Goal: Check status: Check status

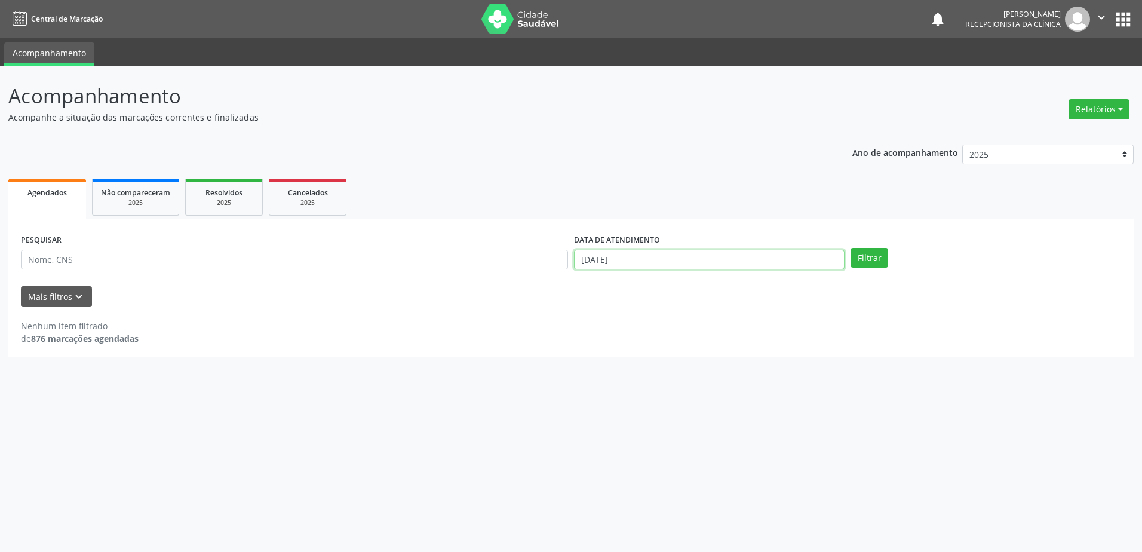
click at [666, 251] on input "[DATE]" at bounding box center [709, 260] width 271 height 20
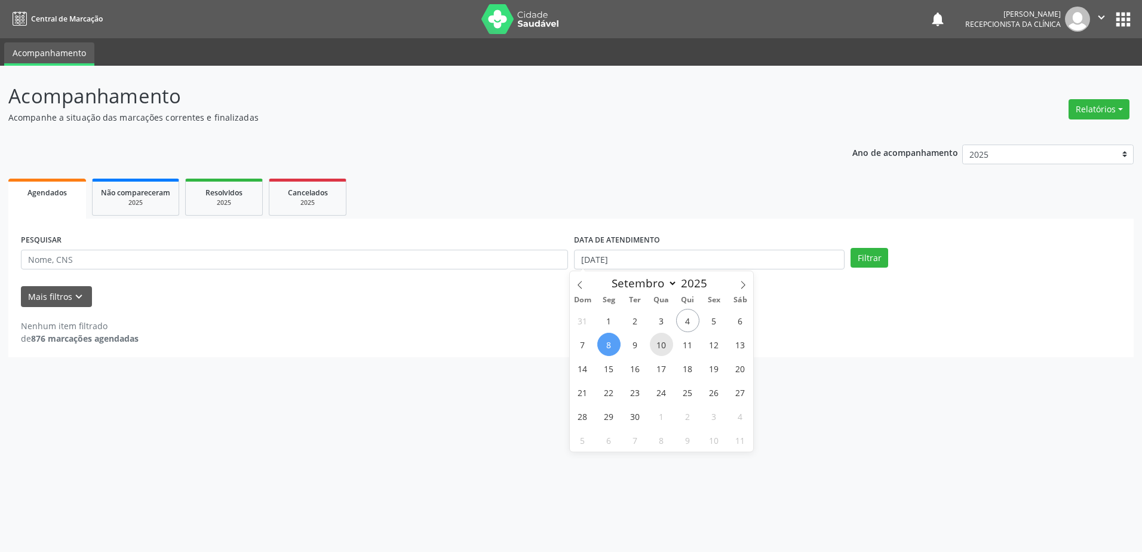
click at [657, 352] on span "10" at bounding box center [661, 344] width 23 height 23
type input "[DATE]"
click at [879, 260] on button "Filtrar" at bounding box center [870, 258] width 38 height 20
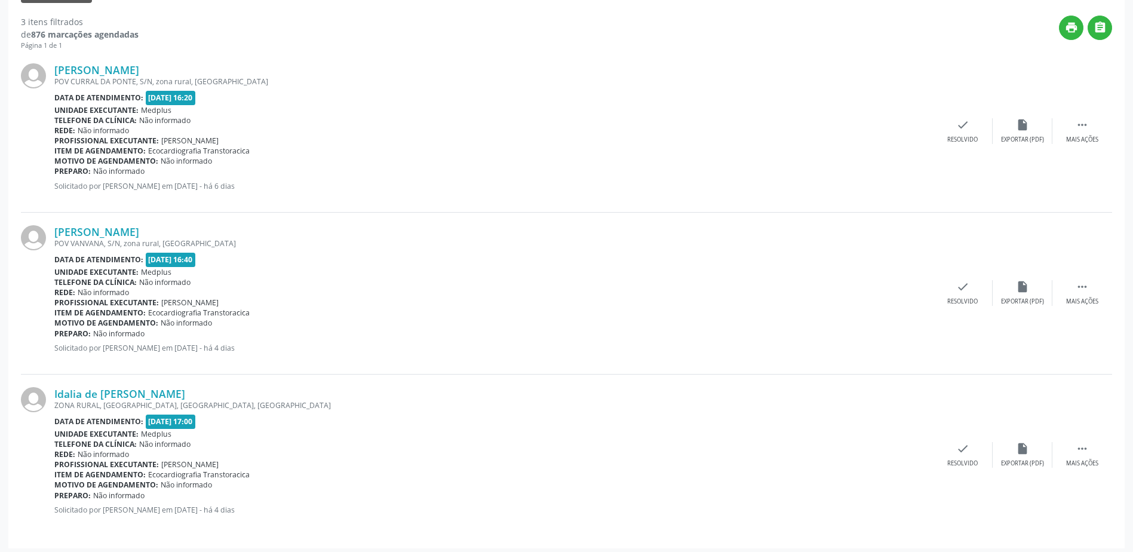
scroll to position [309, 0]
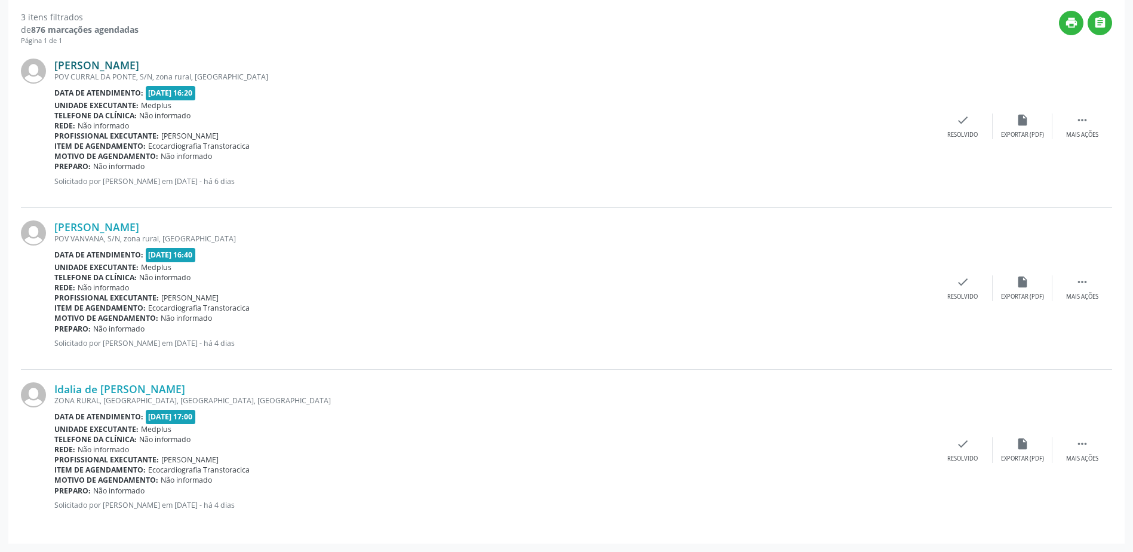
click at [118, 60] on link "[PERSON_NAME]" at bounding box center [96, 65] width 85 height 13
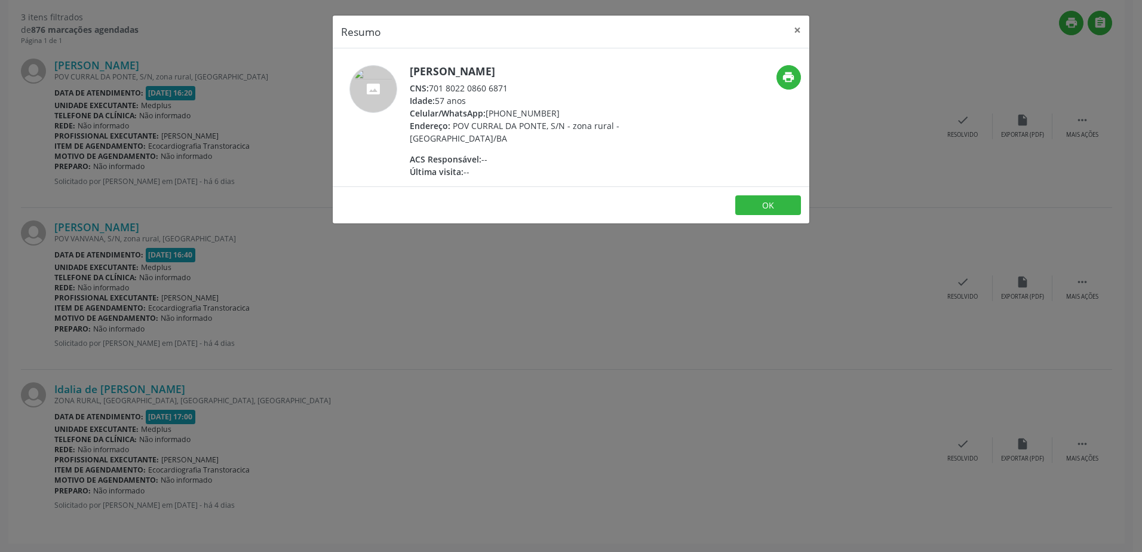
click at [530, 367] on div "Resumo × [PERSON_NAME] CNS: 701 8022 0860 6871 Idade: 57 anos Celular/WhatsApp:…" at bounding box center [571, 276] width 1142 height 552
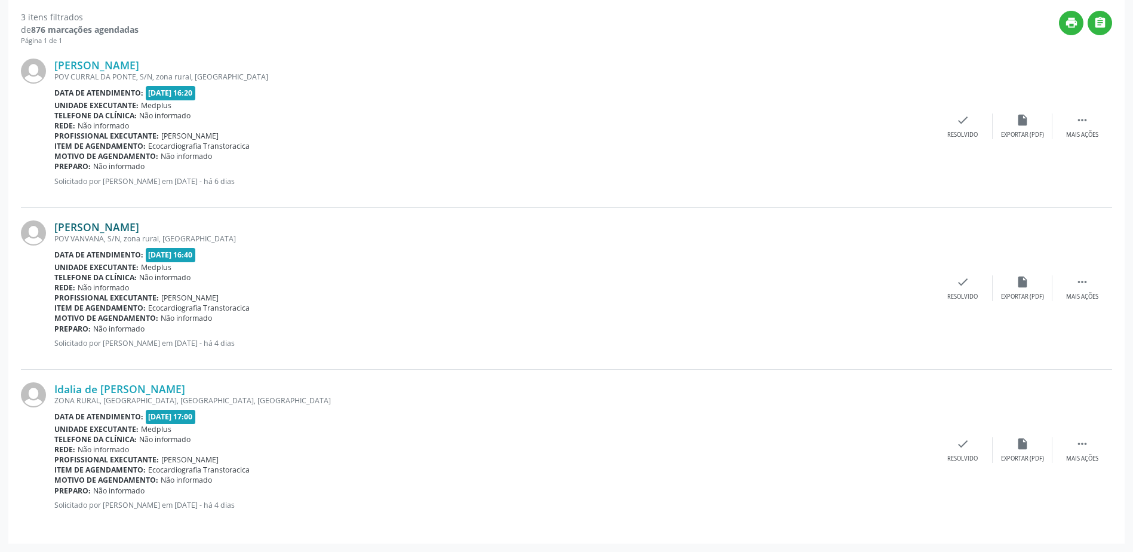
click at [131, 228] on link "[PERSON_NAME]" at bounding box center [96, 226] width 85 height 13
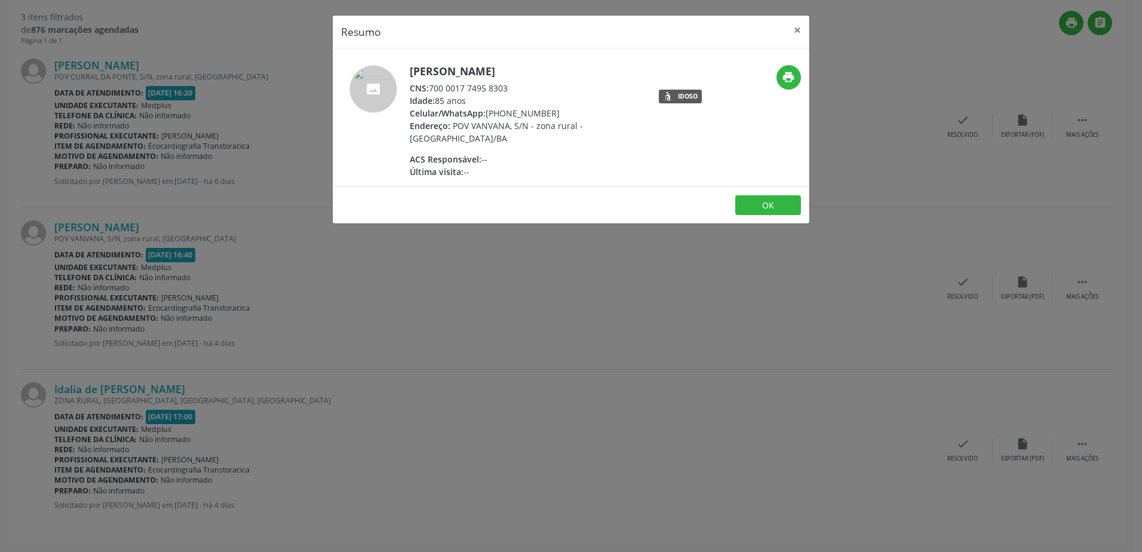
click at [655, 318] on div "Resumo × [PERSON_NAME] CNS: 700 0017 7495 8303 Idade: 85 anos Celular/WhatsApp:…" at bounding box center [571, 276] width 1142 height 552
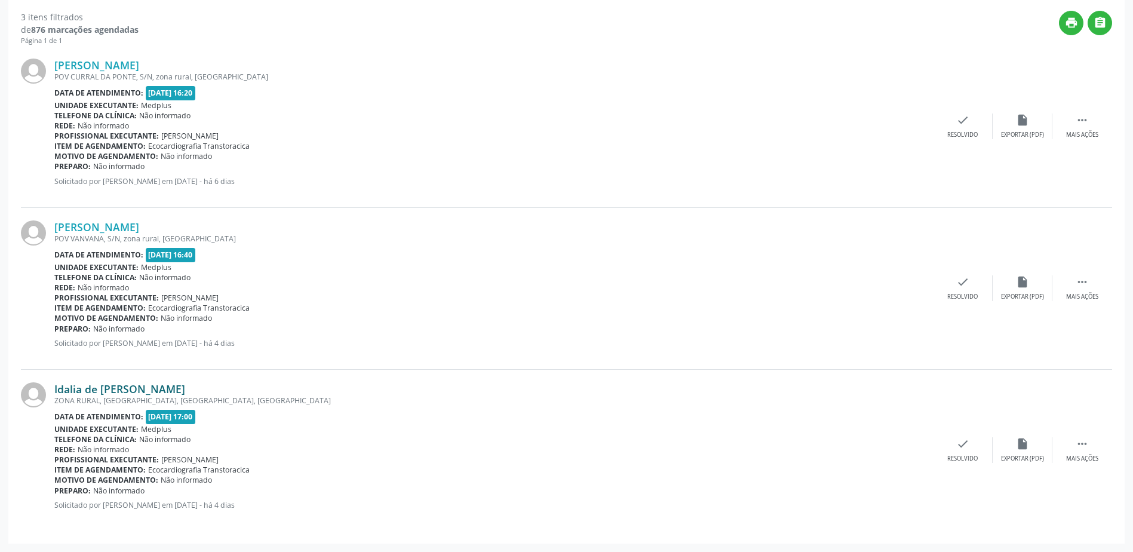
click at [130, 386] on link "Idalia de [PERSON_NAME]" at bounding box center [119, 388] width 131 height 13
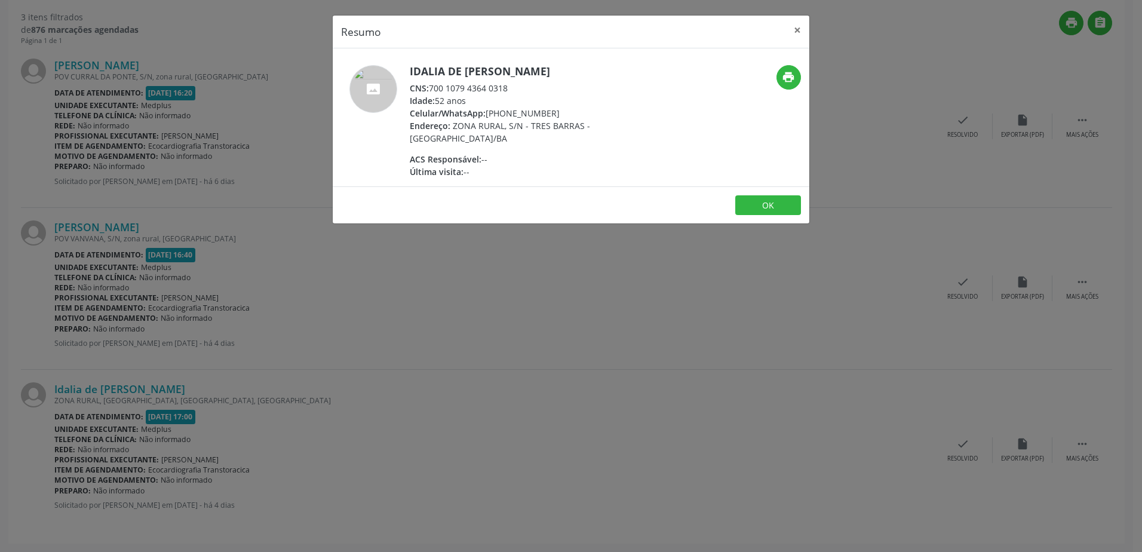
click at [682, 372] on div "Resumo × Idalia de [PERSON_NAME] CNS: 700 1079 4364 0318 Idade: 52 anos Celular…" at bounding box center [571, 276] width 1142 height 552
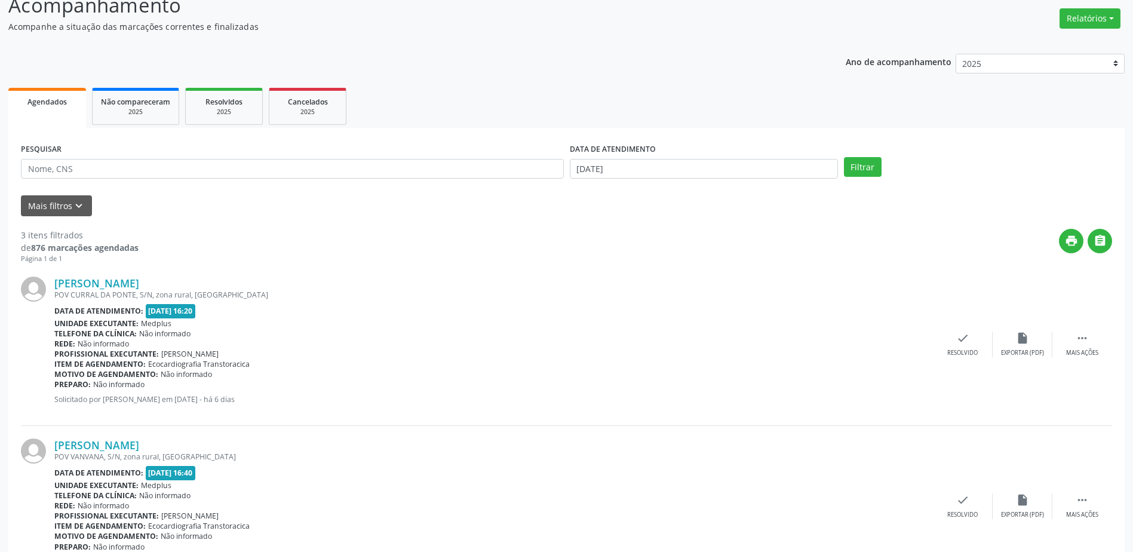
scroll to position [0, 0]
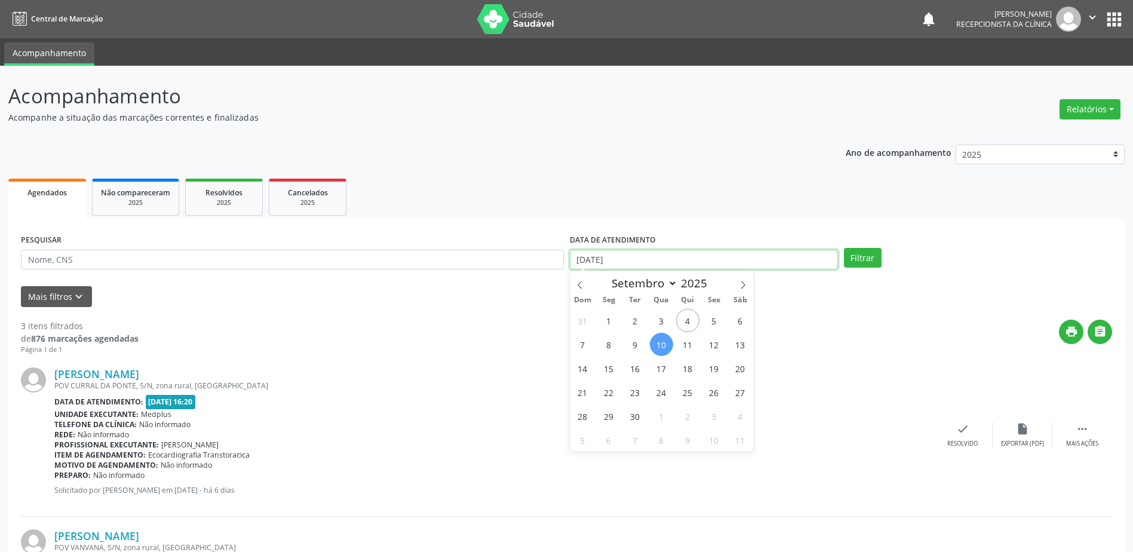
click at [703, 253] on input "[DATE]" at bounding box center [704, 260] width 268 height 20
click at [686, 349] on span "11" at bounding box center [687, 344] width 23 height 23
type input "[DATE]"
click at [686, 349] on span "11" at bounding box center [687, 344] width 23 height 23
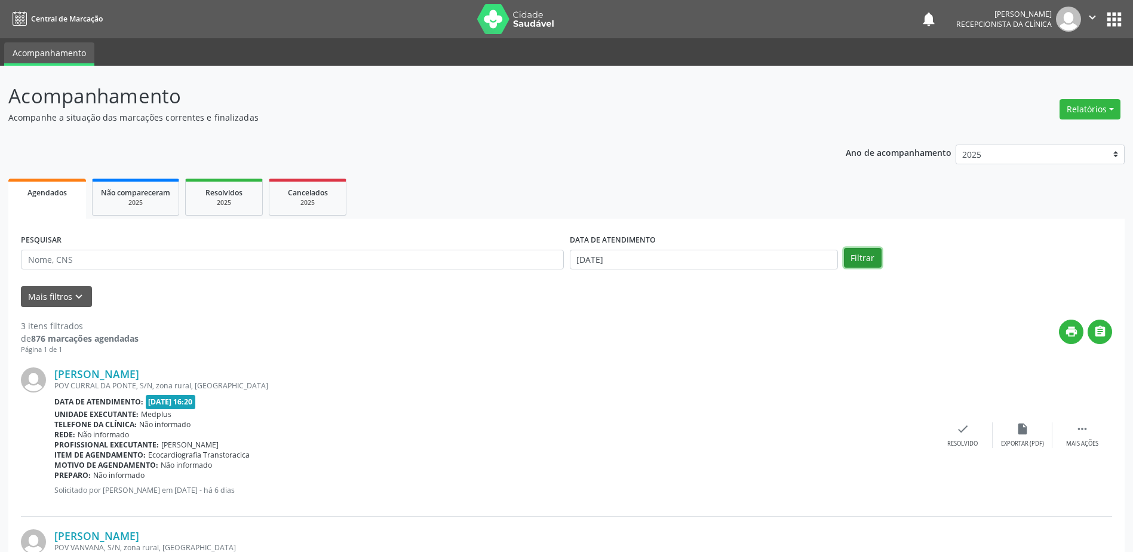
click at [875, 260] on button "Filtrar" at bounding box center [863, 258] width 38 height 20
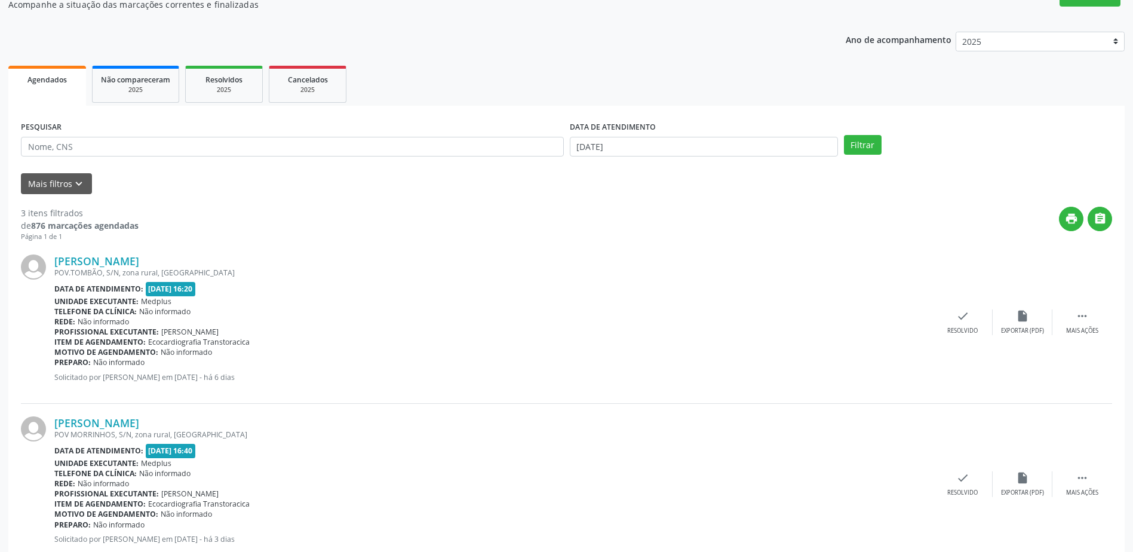
scroll to position [119, 0]
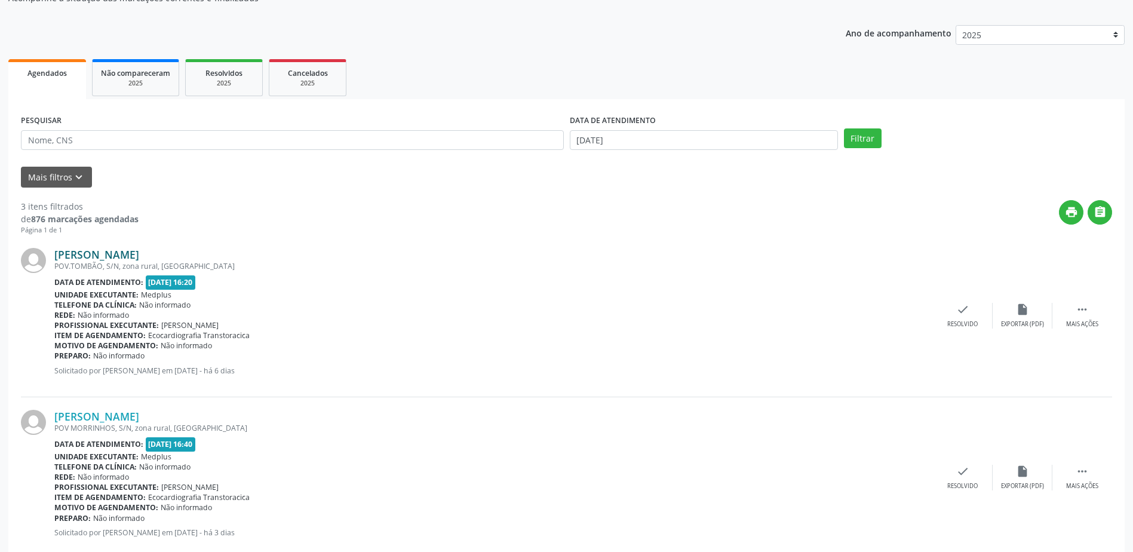
click at [132, 250] on link "[PERSON_NAME]" at bounding box center [96, 254] width 85 height 13
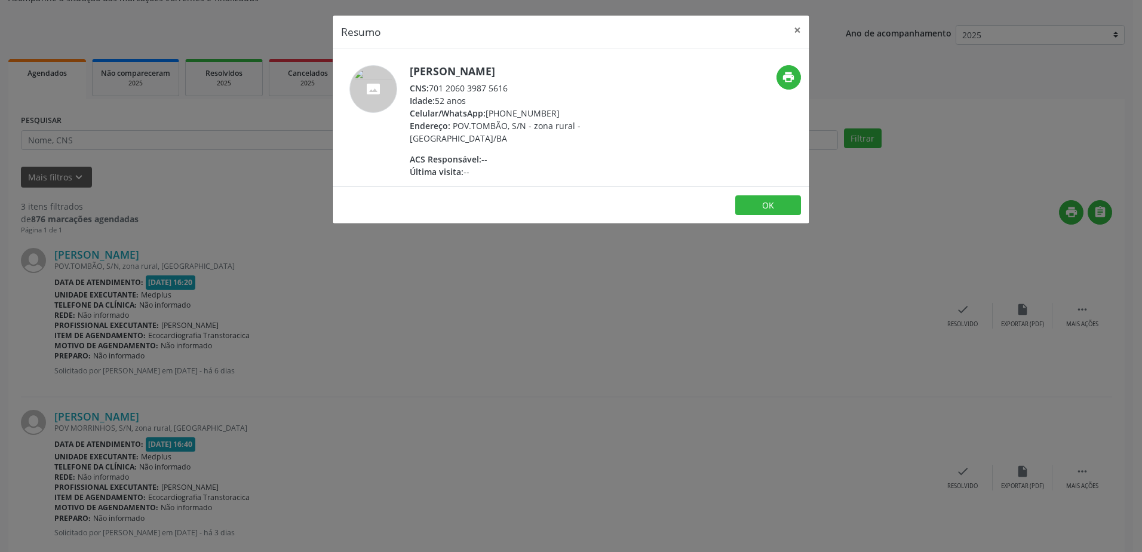
click at [436, 312] on div "Resumo × [PERSON_NAME] CNS: 701 2060 3987 5616 Idade: 52 anos Celular/WhatsApp:…" at bounding box center [571, 276] width 1142 height 552
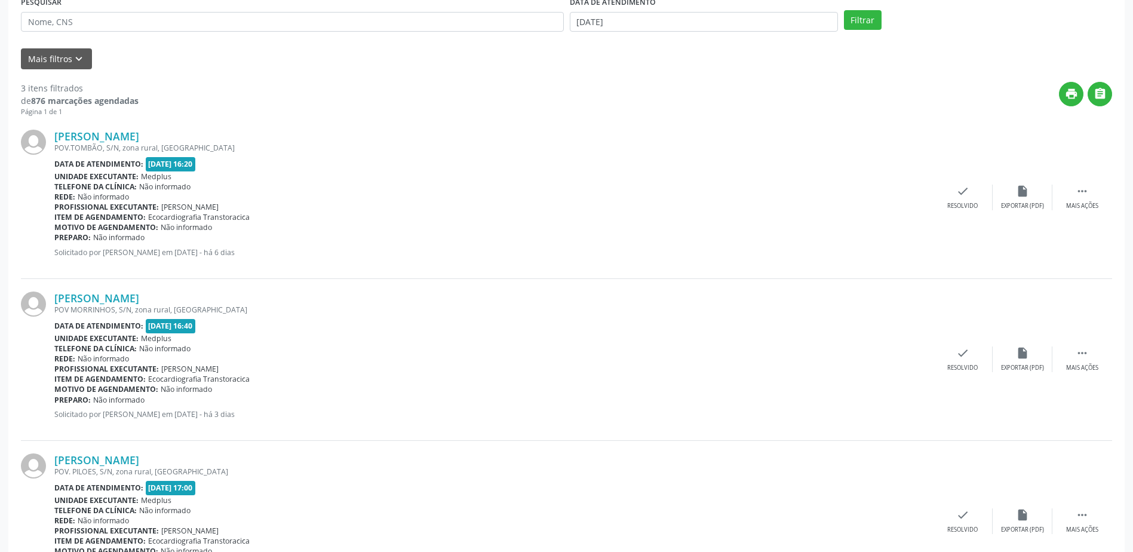
scroll to position [239, 0]
click at [135, 299] on link "[PERSON_NAME]" at bounding box center [96, 296] width 85 height 13
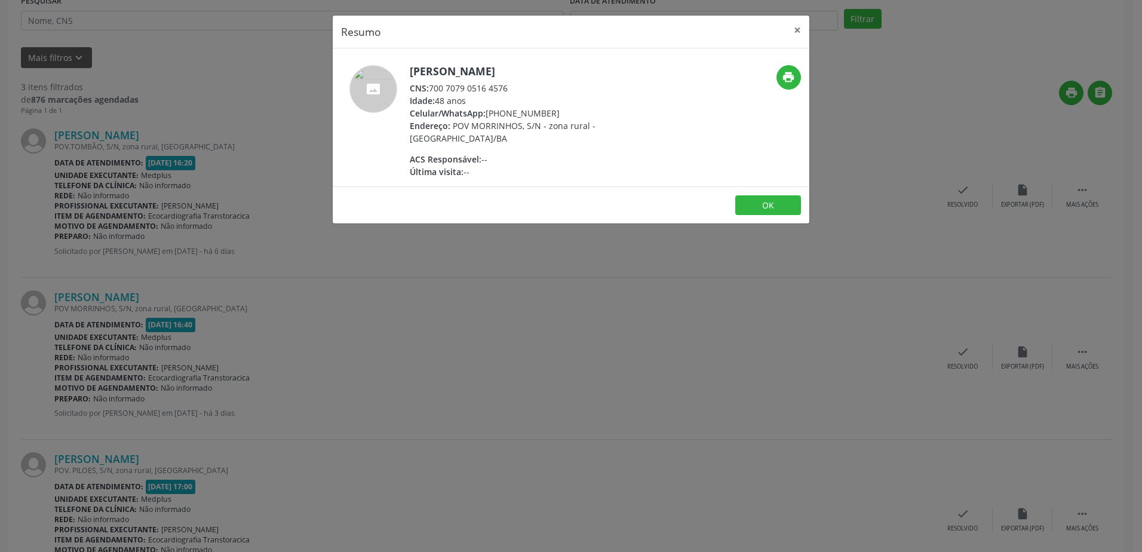
click at [460, 294] on div "Resumo × [PERSON_NAME] CNS: 700 7079 0516 4576 Idade: 48 anos Celular/WhatsApp:…" at bounding box center [571, 276] width 1142 height 552
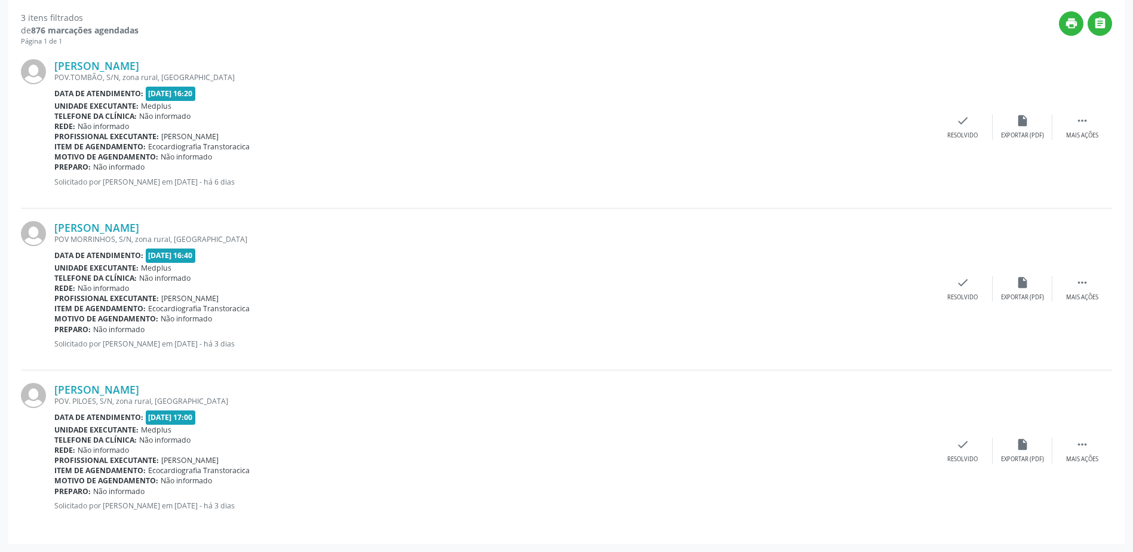
scroll to position [309, 0]
click at [139, 385] on link "[PERSON_NAME]" at bounding box center [96, 388] width 85 height 13
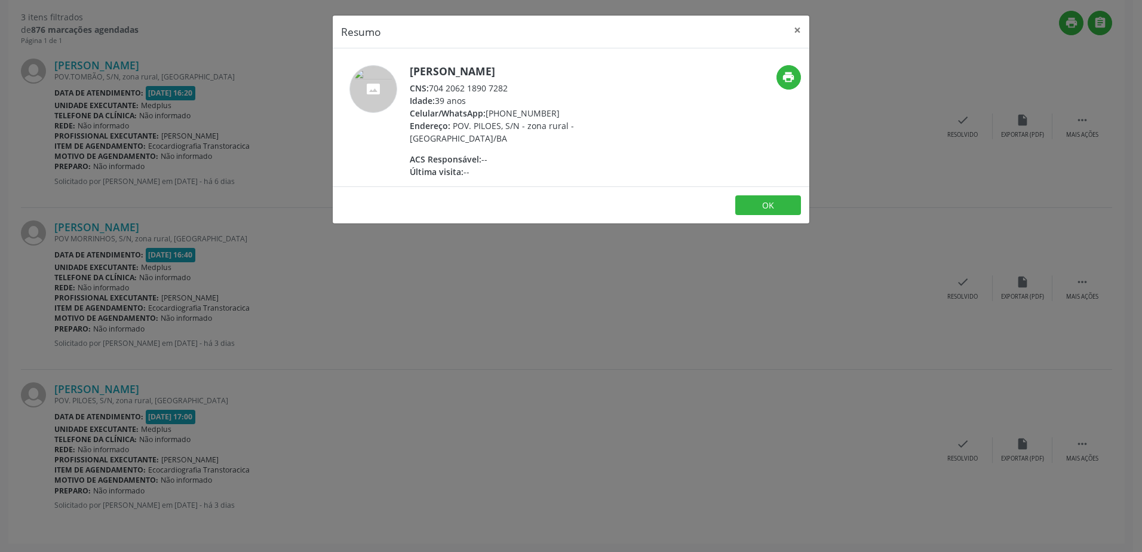
click at [579, 404] on div "Resumo × [PERSON_NAME] CNS: 704 2062 1890 7282 Idade: 39 anos Celular/WhatsApp:…" at bounding box center [571, 276] width 1142 height 552
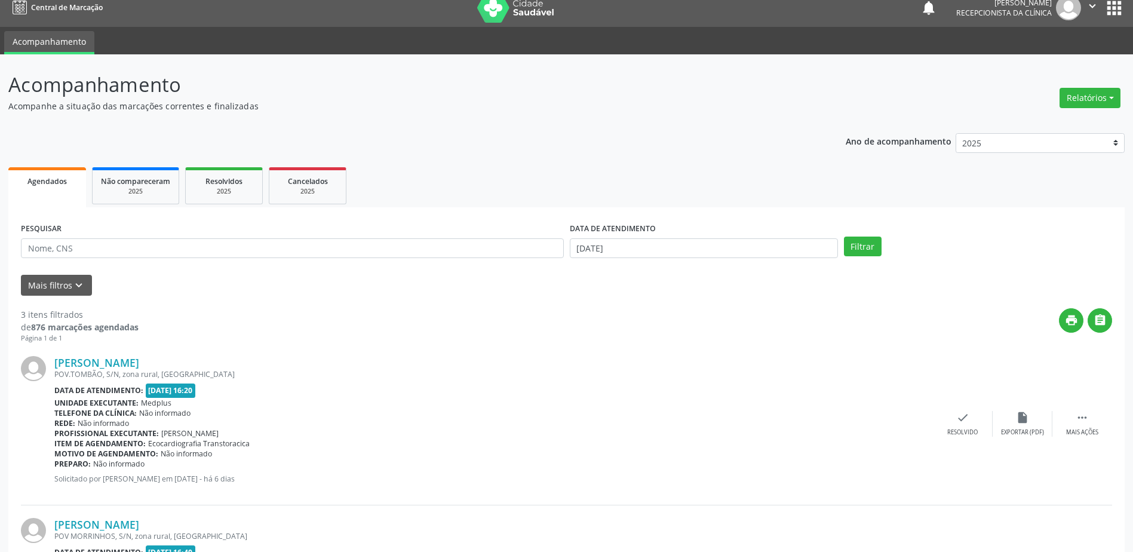
scroll to position [10, 0]
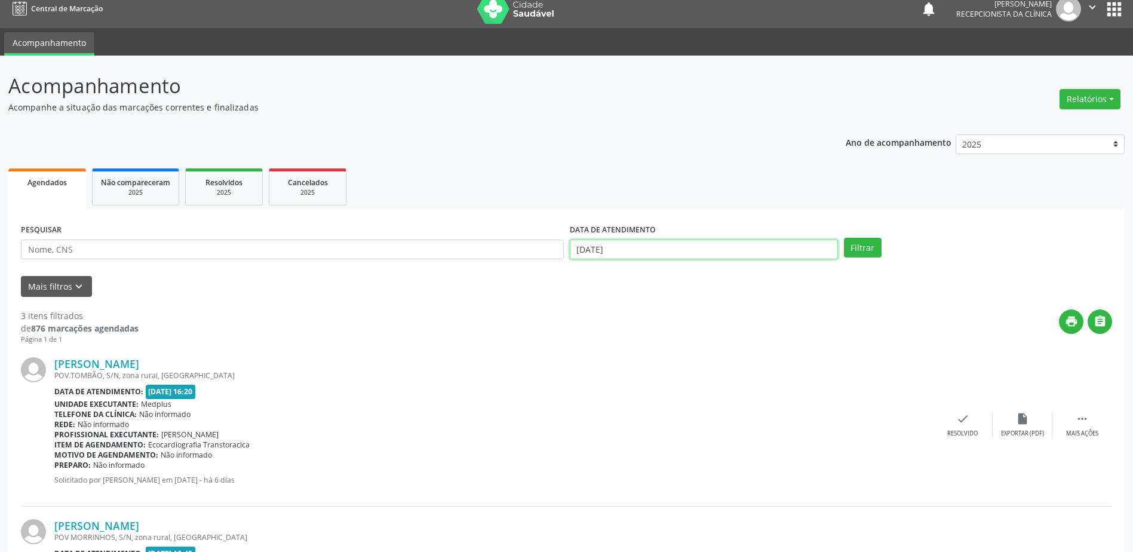
click at [715, 246] on input "[DATE]" at bounding box center [704, 250] width 268 height 20
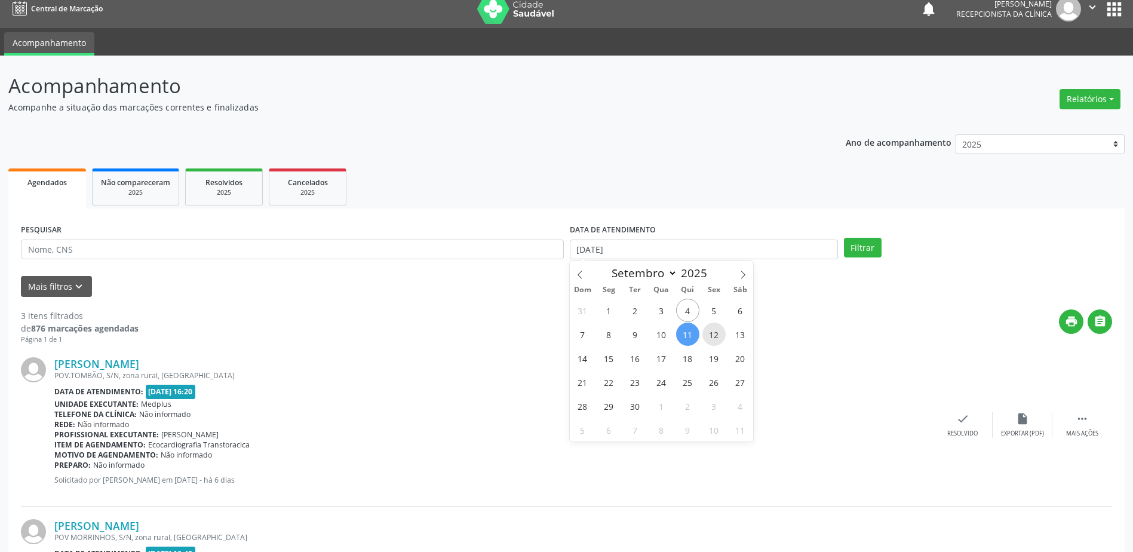
click at [714, 332] on span "12" at bounding box center [713, 334] width 23 height 23
type input "[DATE]"
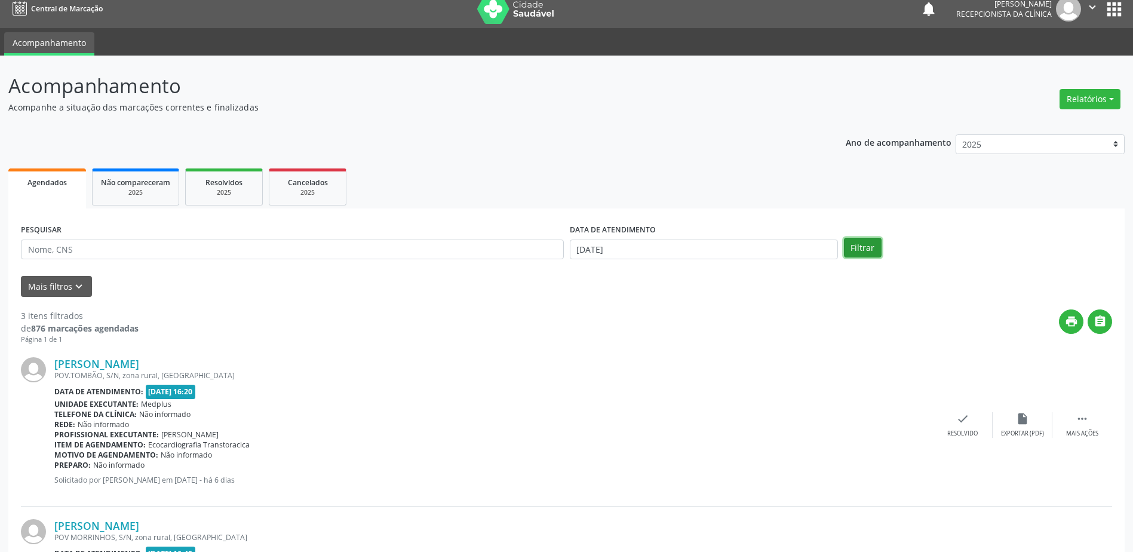
click at [863, 243] on button "Filtrar" at bounding box center [863, 248] width 38 height 20
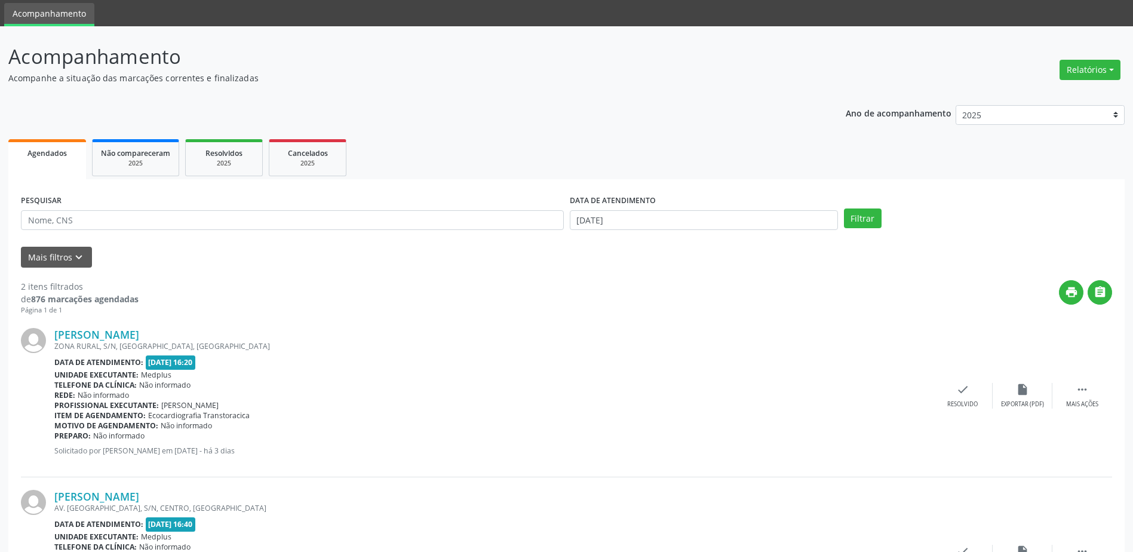
scroll to position [147, 0]
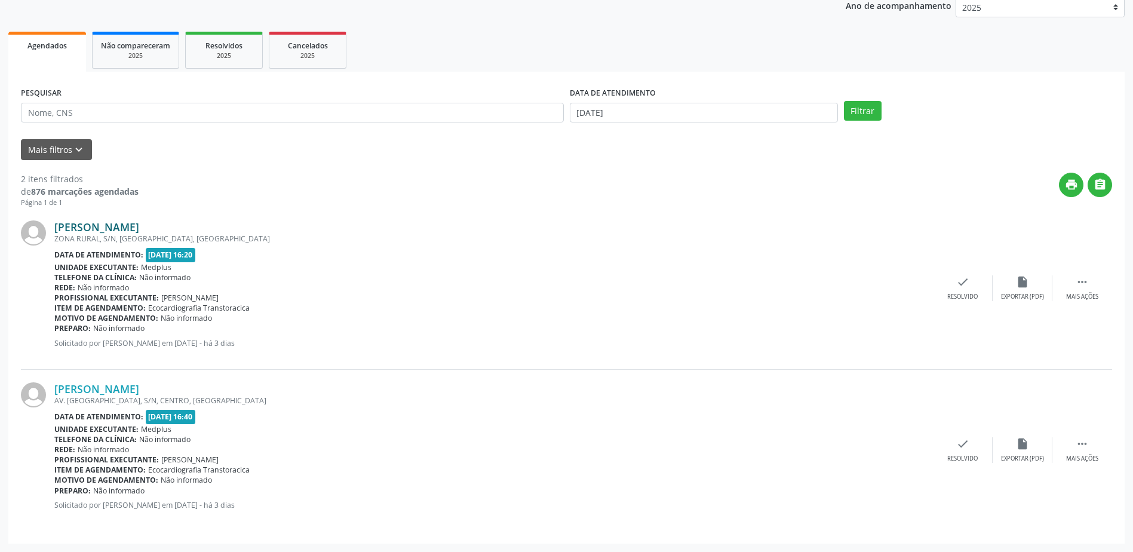
click at [139, 224] on link "[PERSON_NAME]" at bounding box center [96, 226] width 85 height 13
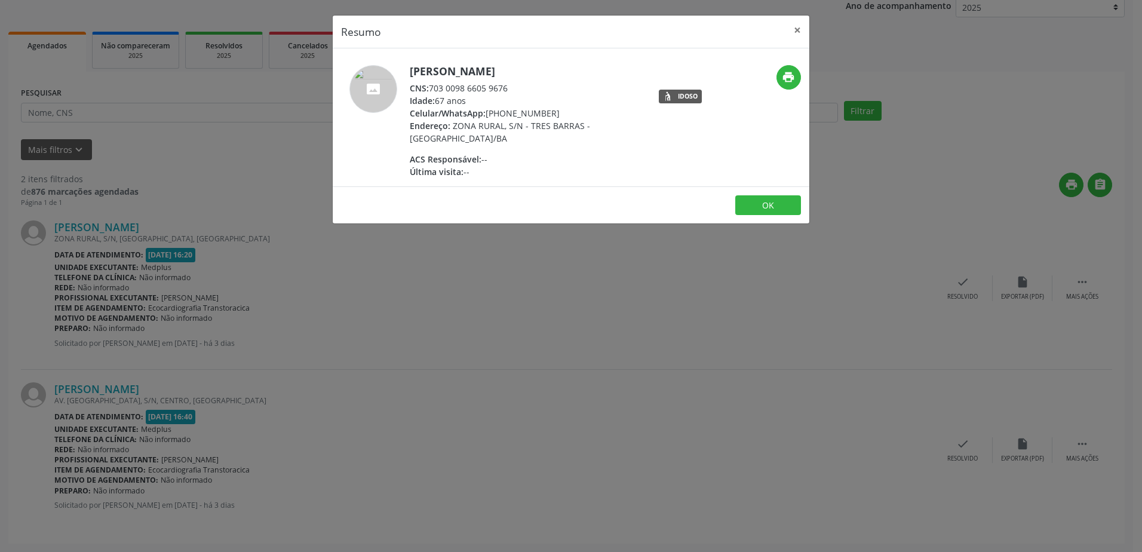
click at [615, 288] on div "Resumo × [PERSON_NAME] CNS: 703 0098 6605 9676 Idade: 67 anos Celular/WhatsApp:…" at bounding box center [571, 276] width 1142 height 552
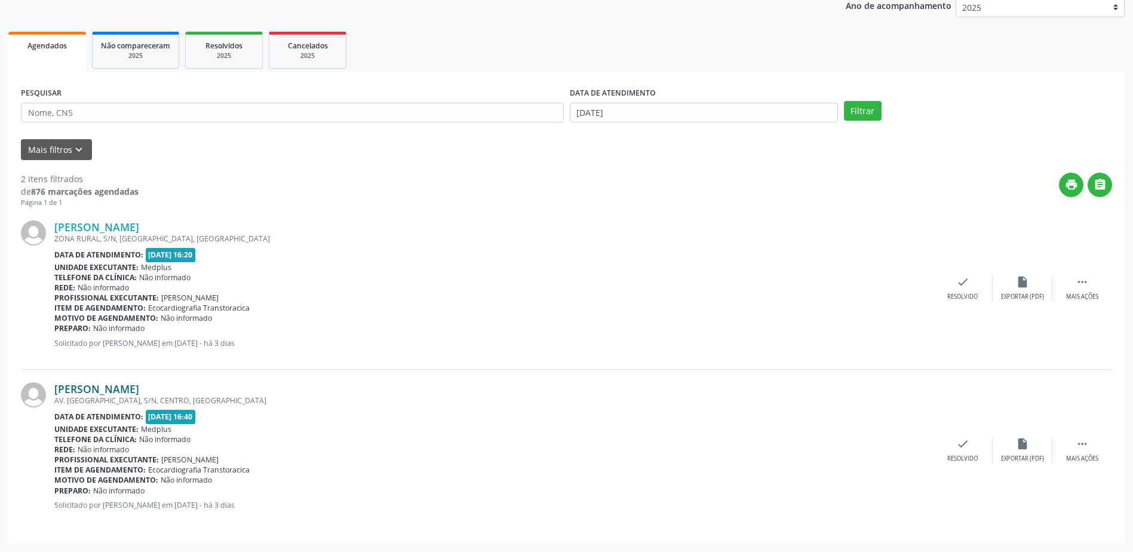
click at [139, 390] on link "[PERSON_NAME]" at bounding box center [96, 388] width 85 height 13
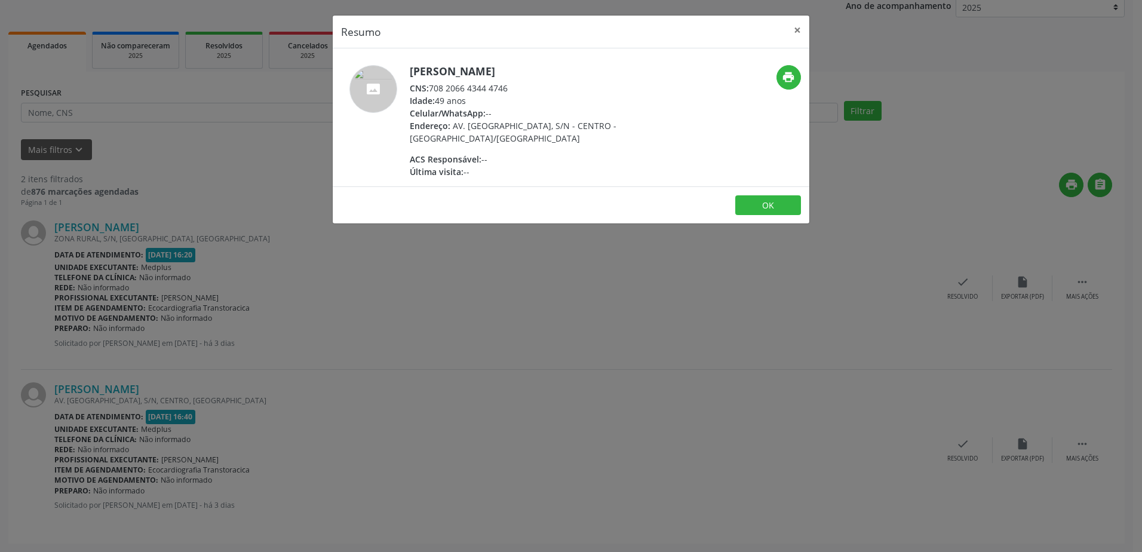
click at [574, 411] on div "Resumo × [PERSON_NAME] CNS: 708 2066 4344 4746 Idade: 49 anos Celular/WhatsApp:…" at bounding box center [571, 276] width 1142 height 552
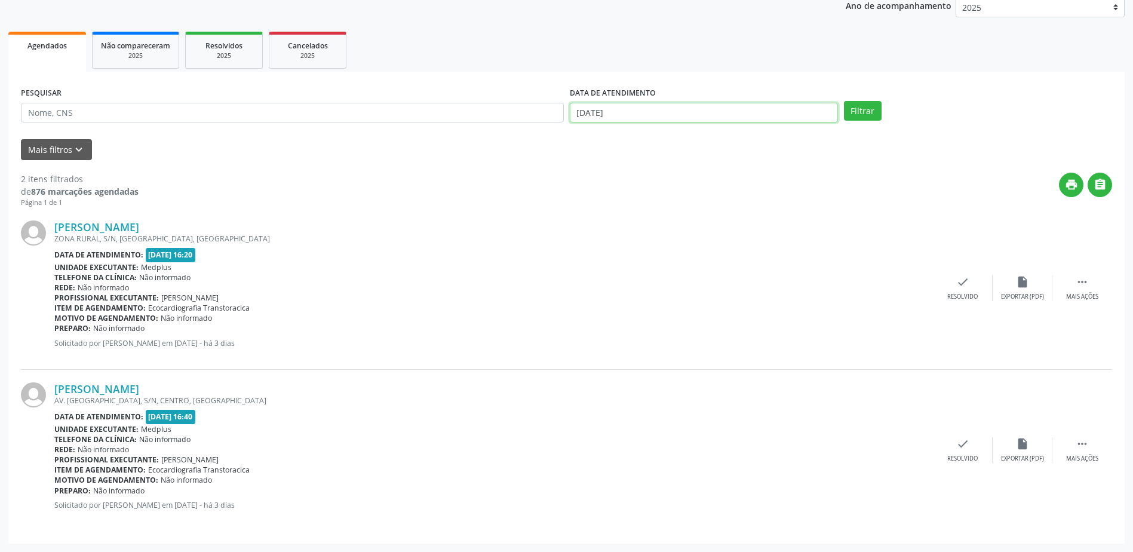
click at [747, 111] on input "[DATE]" at bounding box center [704, 113] width 268 height 20
click at [668, 196] on span "10" at bounding box center [661, 197] width 23 height 23
type input "[DATE]"
click at [717, 123] on div "DATA DE ATENDIMENTO [DATE]" at bounding box center [704, 107] width 274 height 47
drag, startPoint x: 674, startPoint y: 103, endPoint x: 673, endPoint y: 114, distance: 11.4
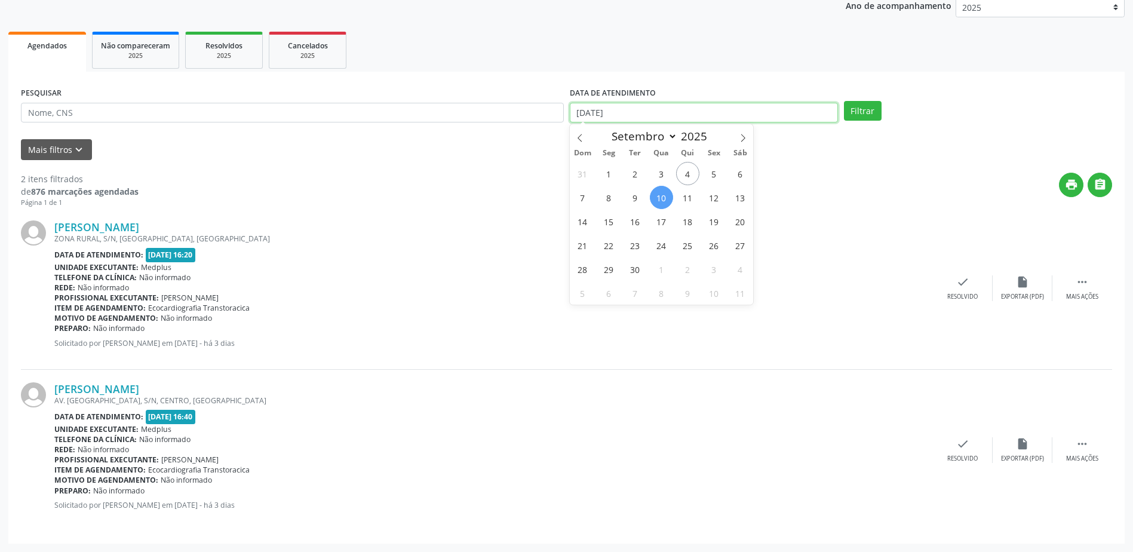
click at [674, 104] on input "[DATE]" at bounding box center [704, 113] width 268 height 20
click at [612, 193] on span "8" at bounding box center [608, 197] width 23 height 23
type input "[DATE]"
click at [612, 193] on span "8" at bounding box center [608, 197] width 23 height 23
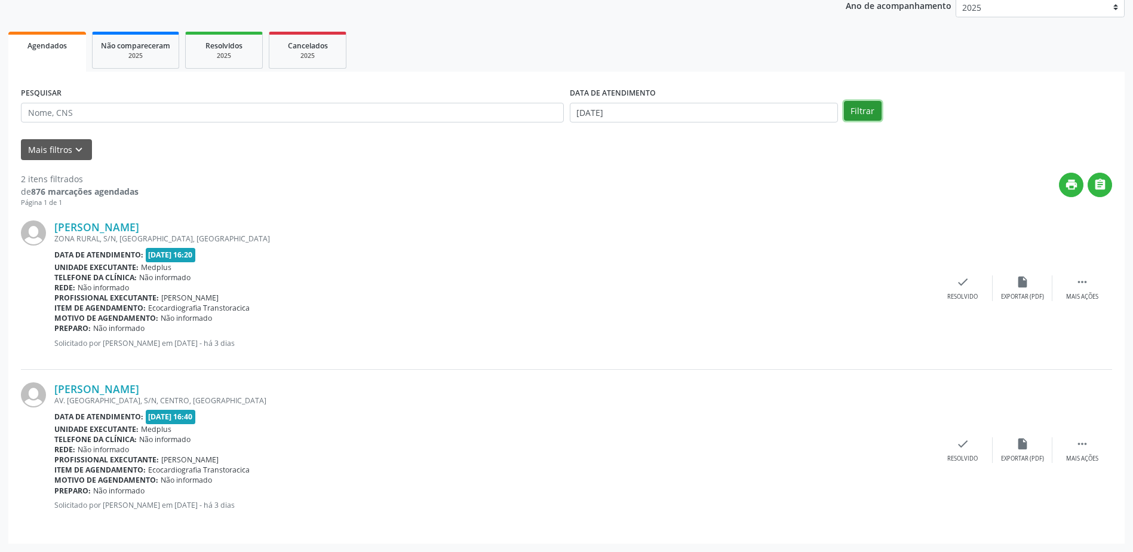
click at [864, 106] on button "Filtrar" at bounding box center [863, 111] width 38 height 20
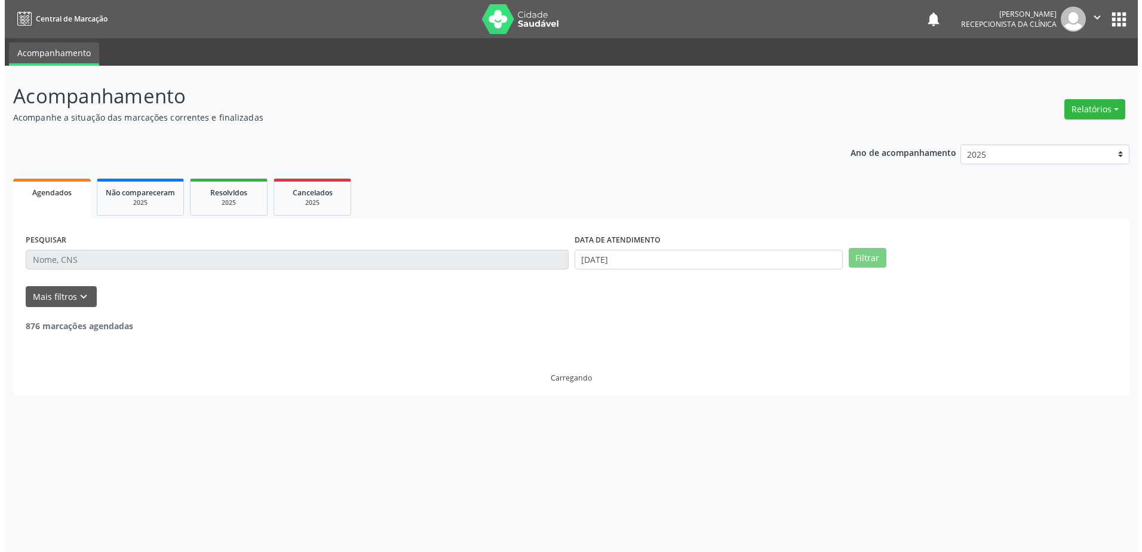
scroll to position [0, 0]
